Goal: Find specific page/section: Find specific page/section

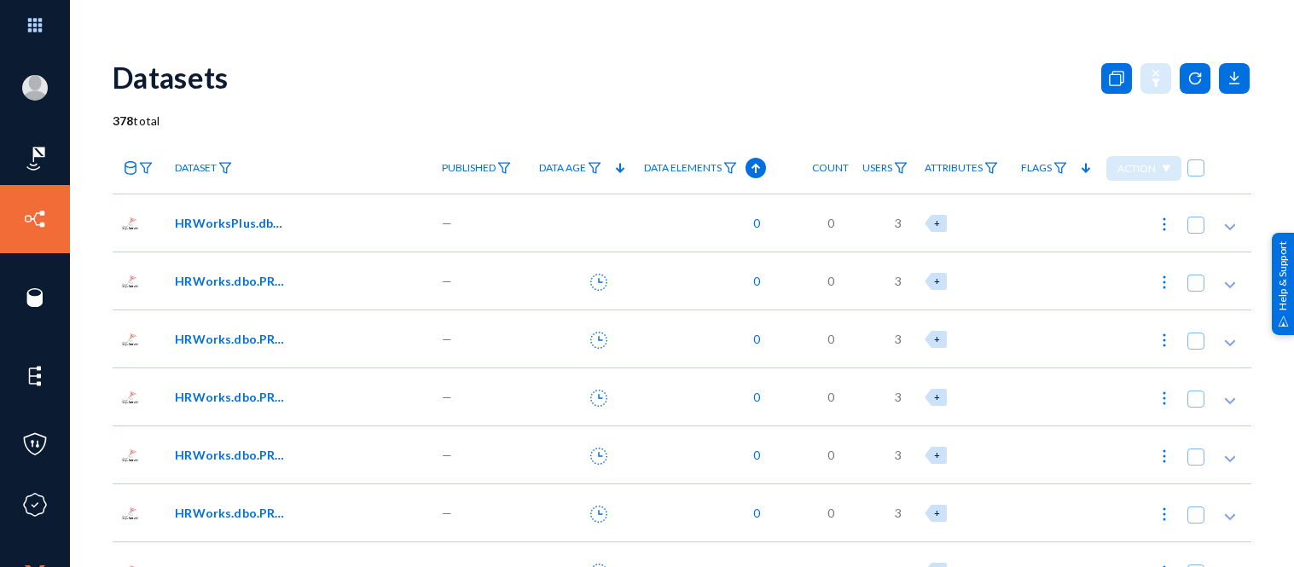
click at [74, 290] on link "Sensors" at bounding box center [82, 297] width 44 height 20
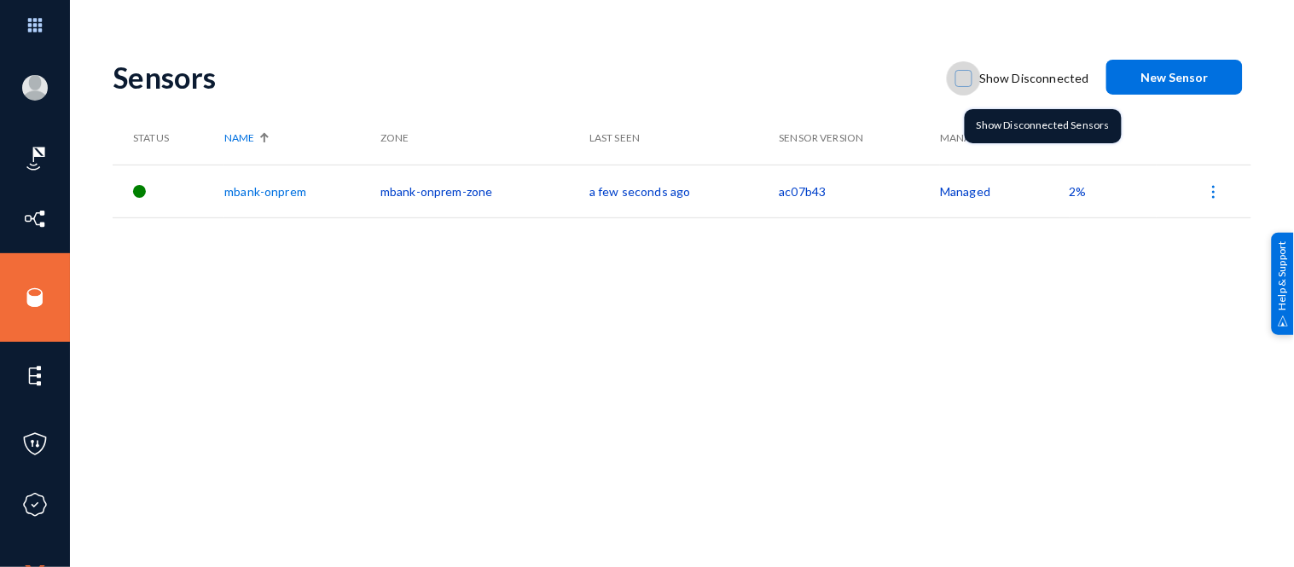
click at [971, 78] on span at bounding box center [963, 78] width 17 height 17
click at [965, 86] on input "Show Disconnected" at bounding box center [964, 87] width 2 height 2
checkbox input "true"
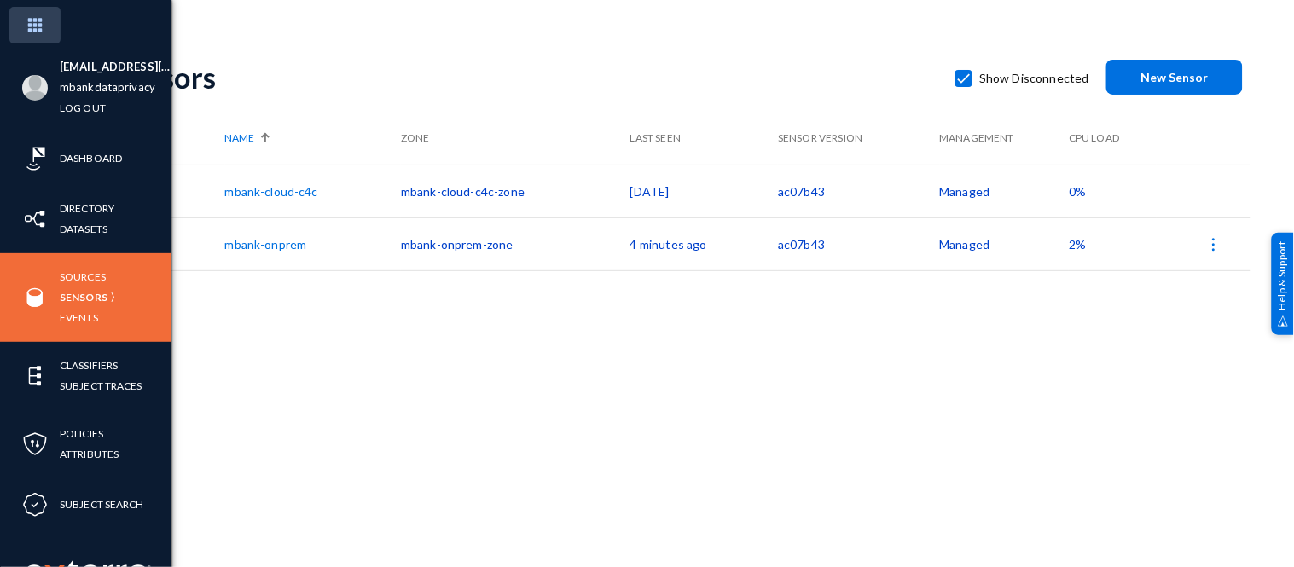
click at [38, 23] on img at bounding box center [34, 25] width 51 height 37
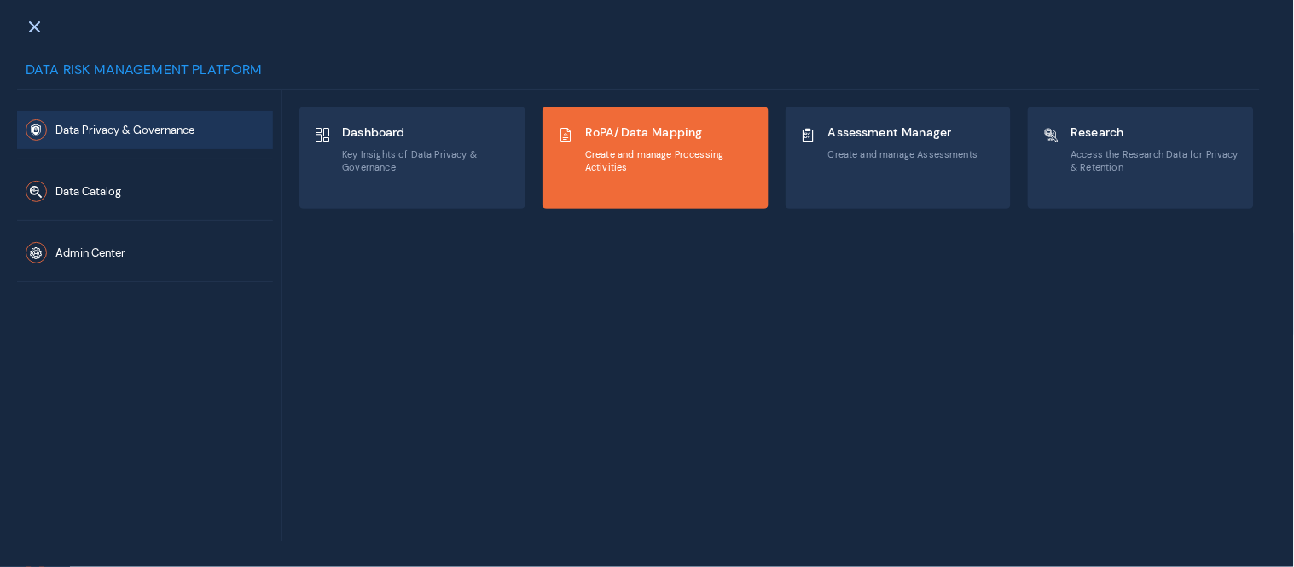
click at [598, 145] on div "RoPA/Data Mapping Create and manage Processing Activities" at bounding box center [669, 148] width 169 height 57
